Goal: Task Accomplishment & Management: Manage account settings

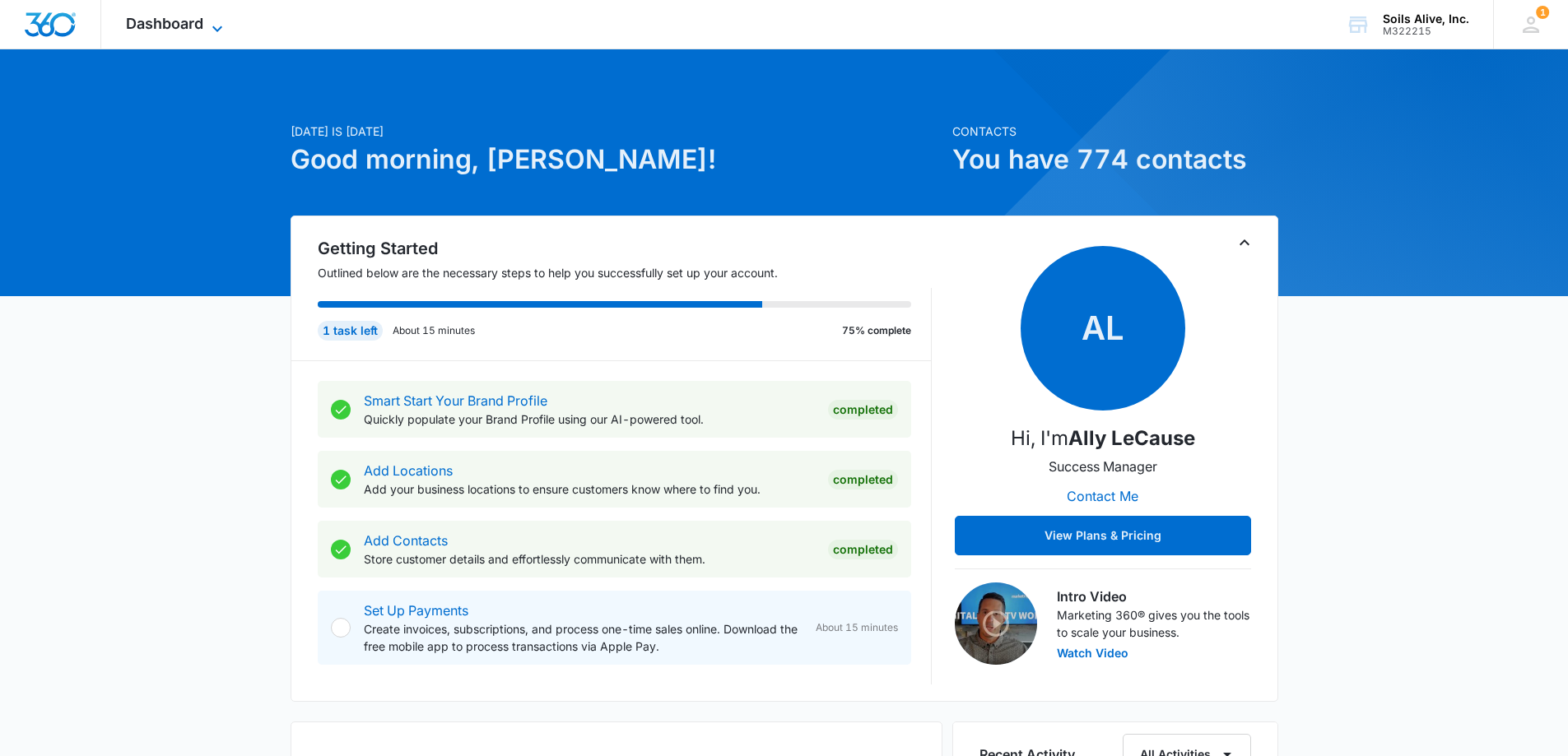
click at [203, 20] on span "Dashboard" at bounding box center [164, 24] width 77 height 17
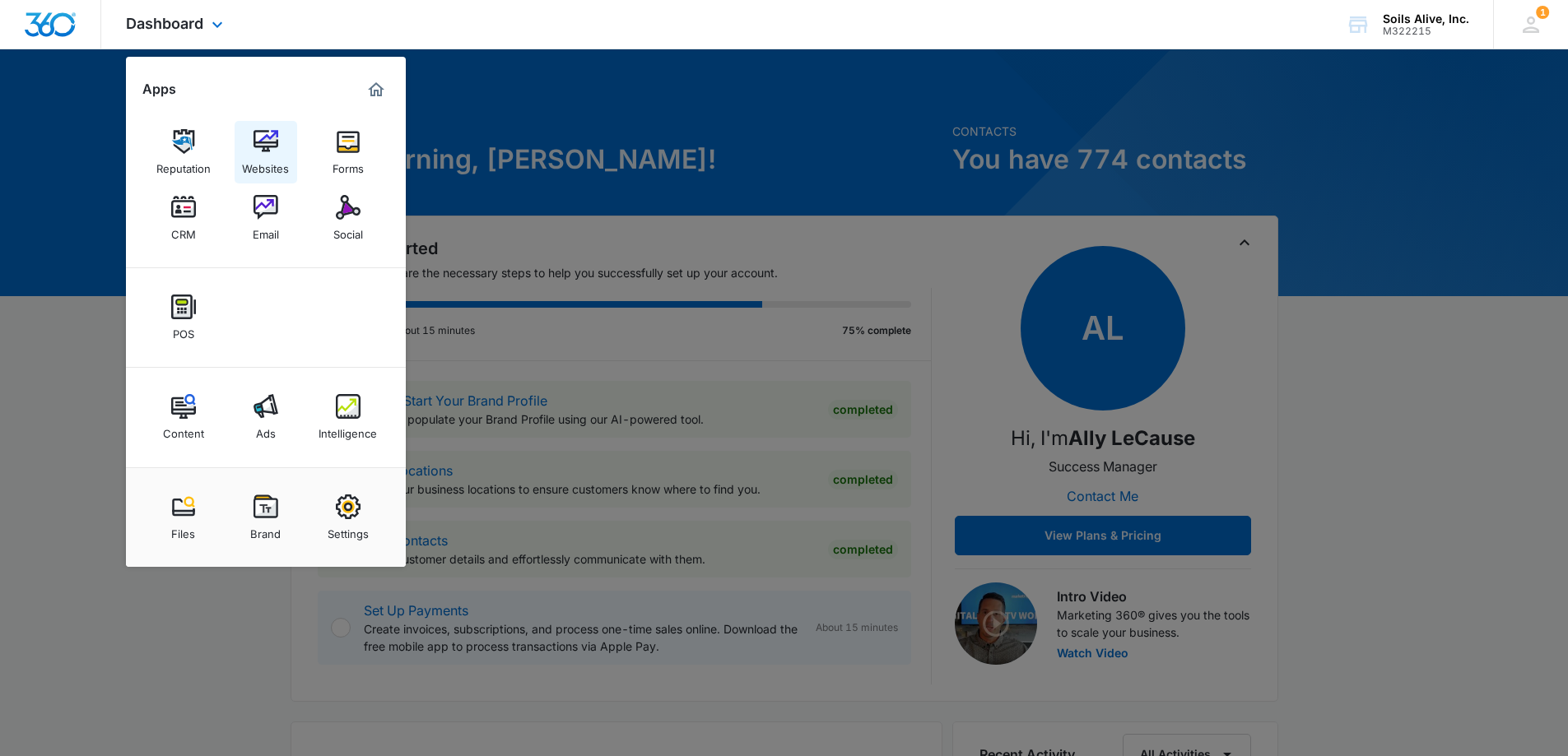
click at [268, 155] on div "Websites" at bounding box center [265, 164] width 47 height 21
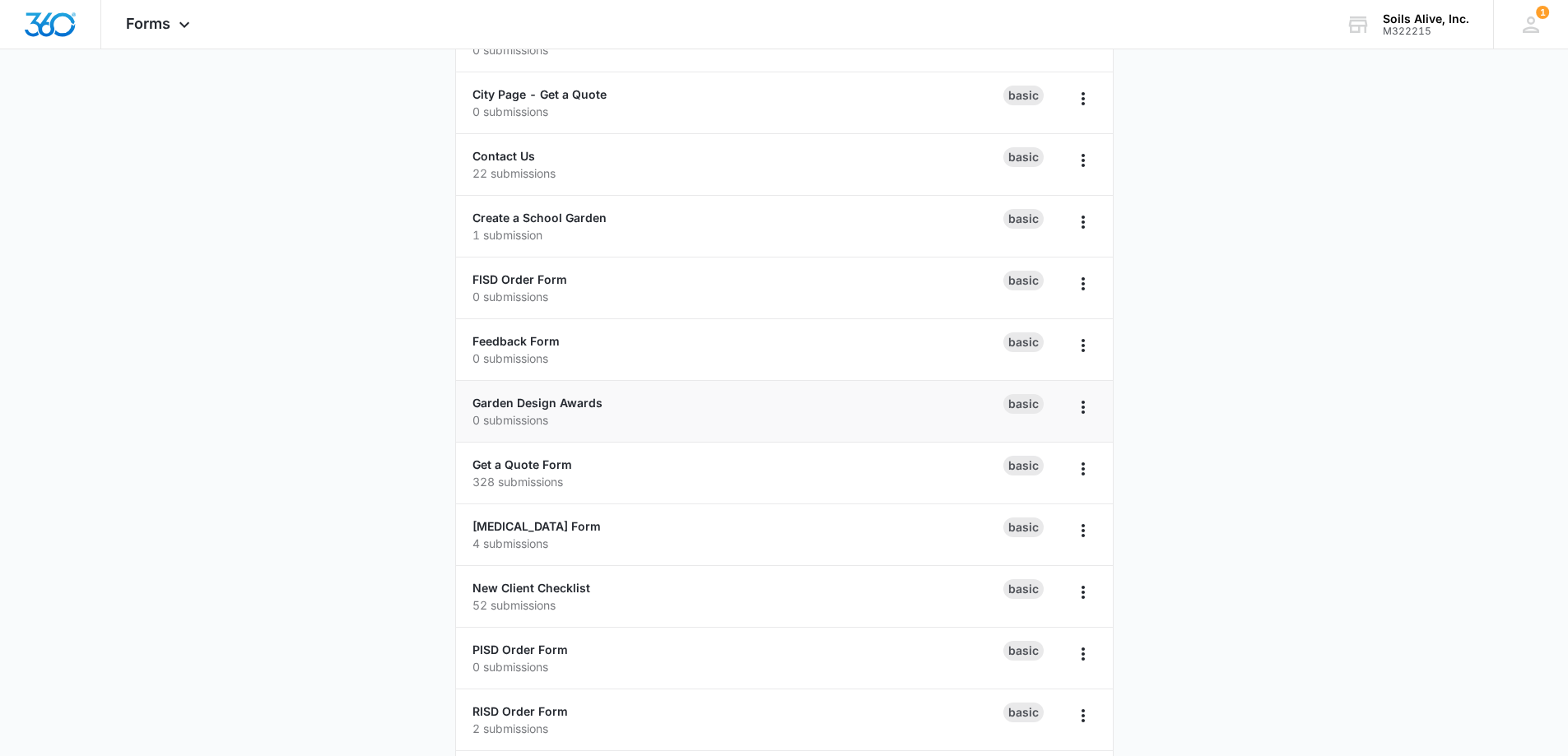
scroll to position [87, 0]
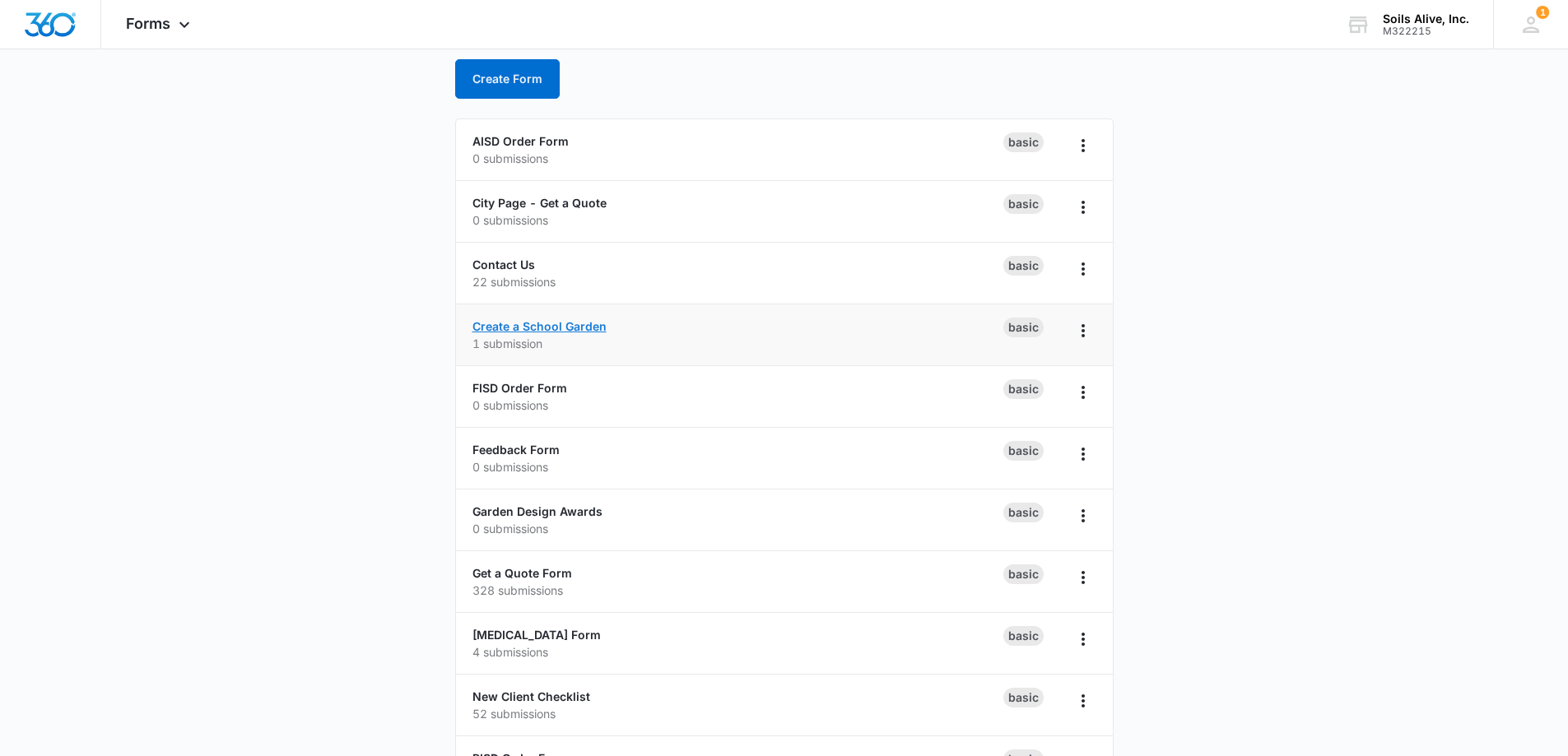
click at [530, 326] on link "Create a School Garden" at bounding box center [540, 326] width 134 height 14
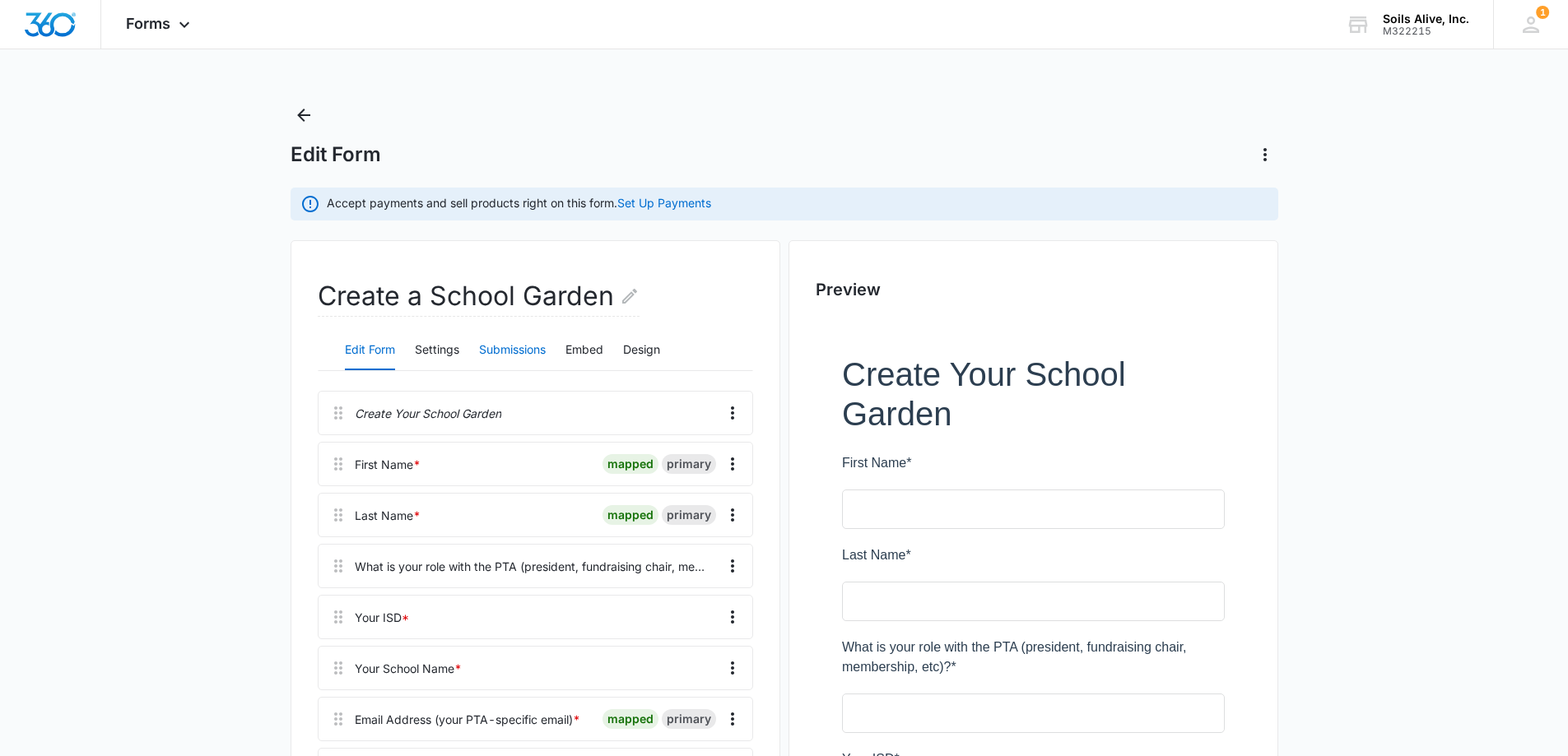
click at [512, 347] on button "Submissions" at bounding box center [512, 350] width 67 height 40
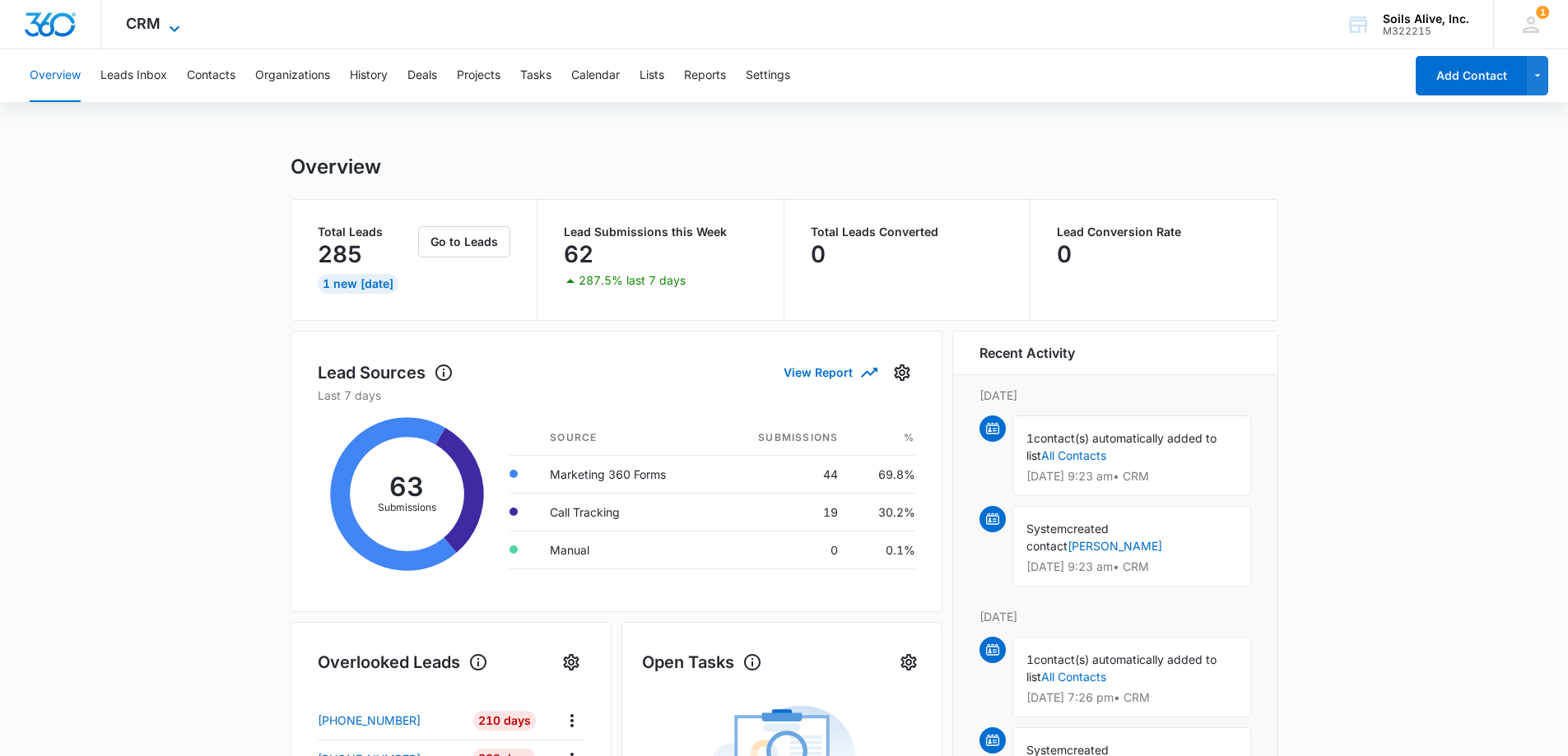
click at [171, 25] on icon at bounding box center [174, 28] width 19 height 19
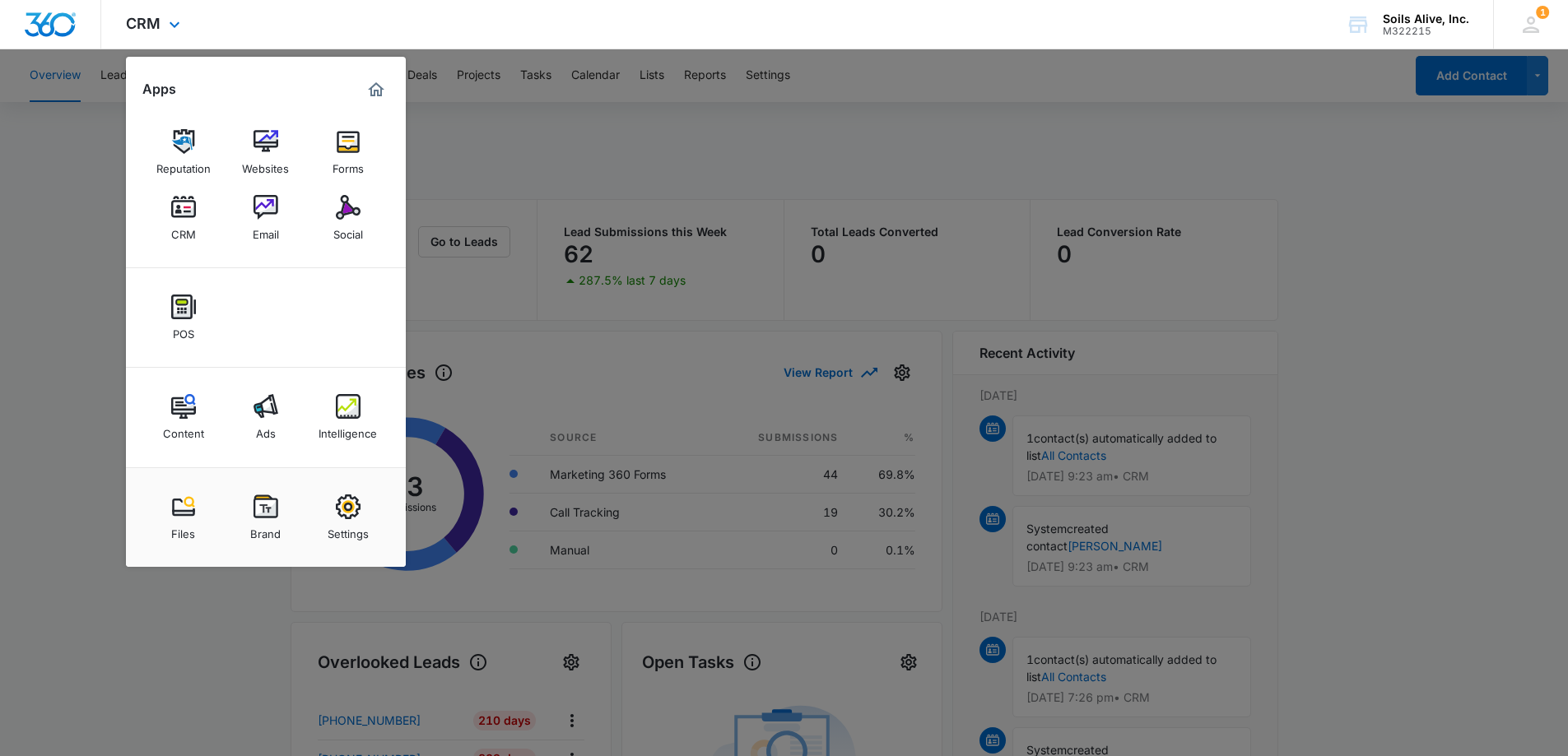
click at [379, 87] on img "Marketing 360® Dashboard" at bounding box center [376, 89] width 19 height 19
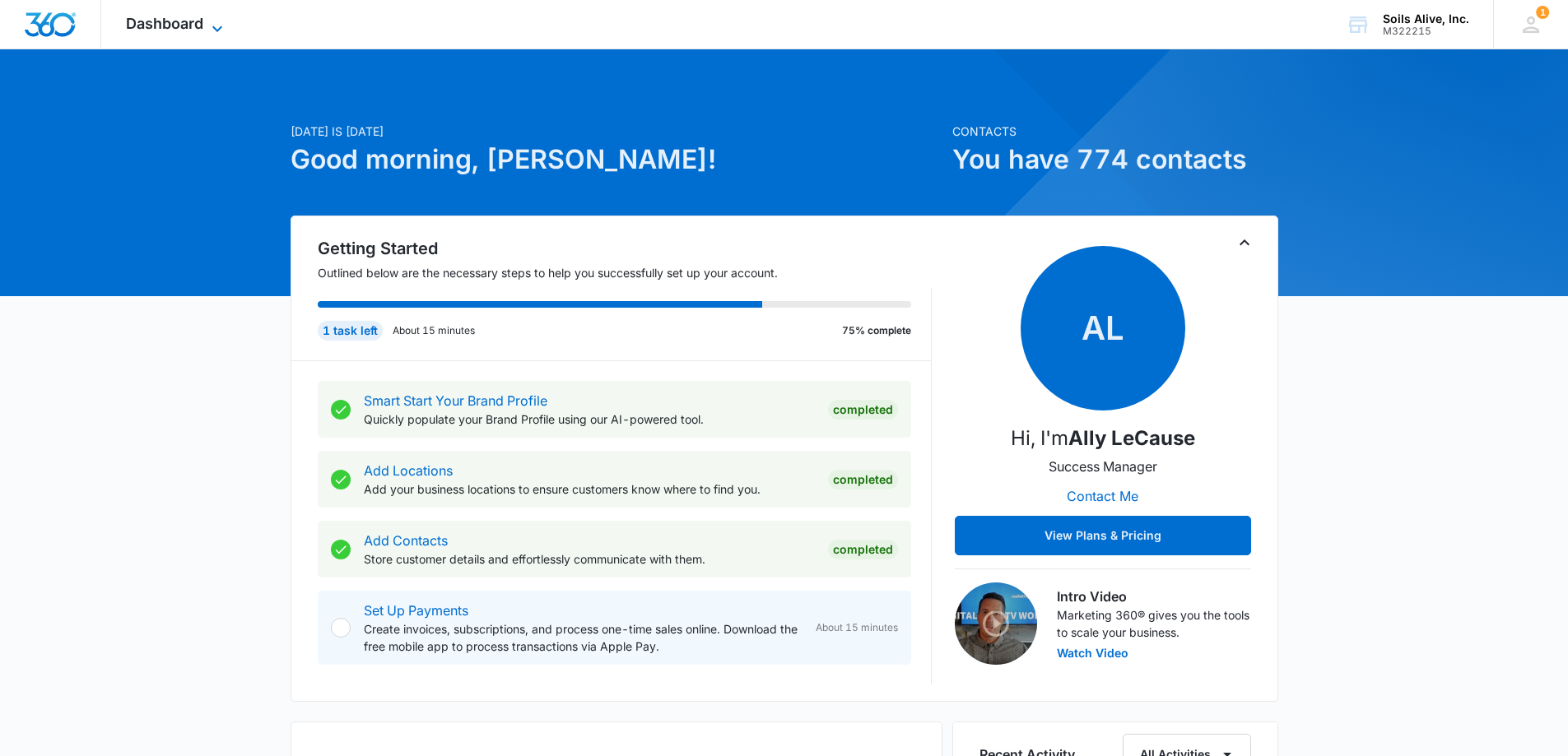
click at [181, 24] on span "Dashboard" at bounding box center [164, 24] width 77 height 17
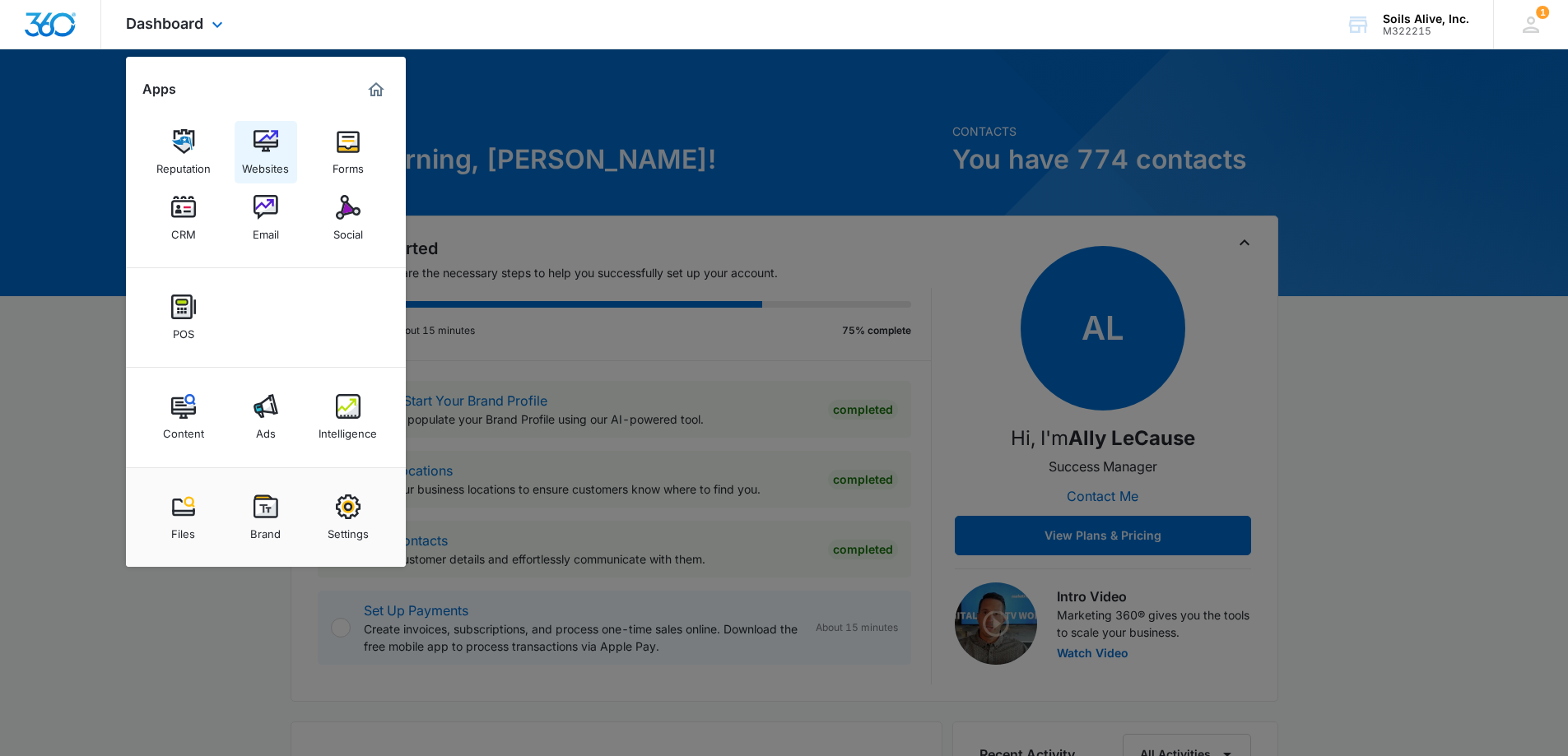
click at [275, 156] on div "Websites" at bounding box center [265, 164] width 47 height 21
